Goal: Navigation & Orientation: Find specific page/section

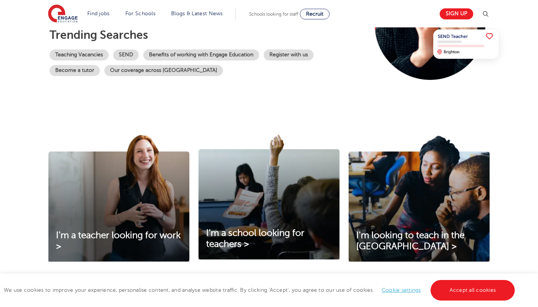
scroll to position [166, 0]
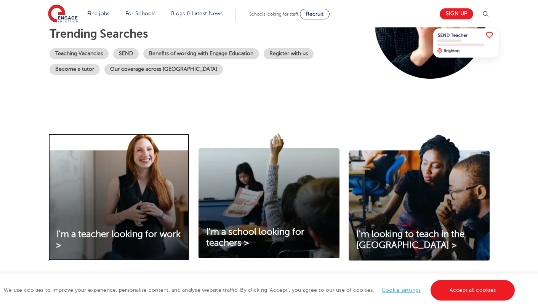
click at [88, 226] on img at bounding box center [118, 197] width 141 height 127
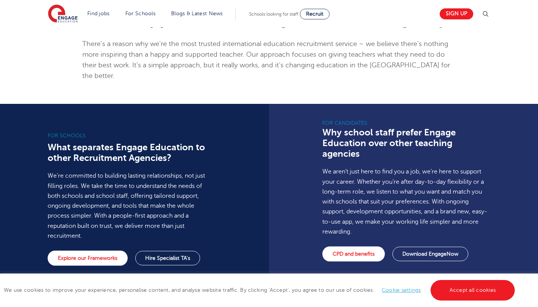
scroll to position [469, 0]
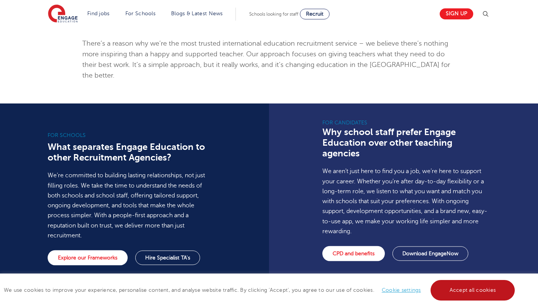
click at [468, 287] on link "Accept all cookies" at bounding box center [473, 290] width 85 height 21
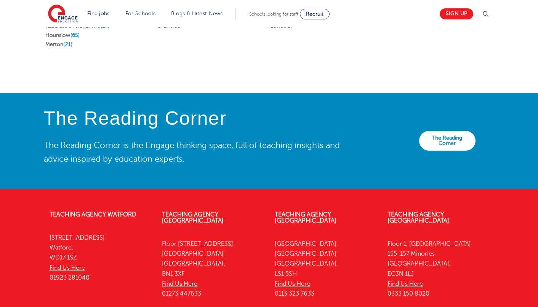
scroll to position [1677, 0]
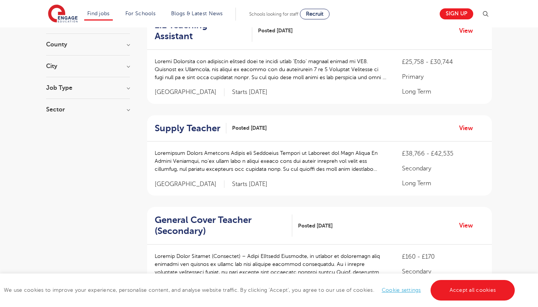
scroll to position [93, 0]
click at [458, 285] on link "Accept all cookies" at bounding box center [473, 290] width 85 height 21
